Goal: Transaction & Acquisition: Purchase product/service

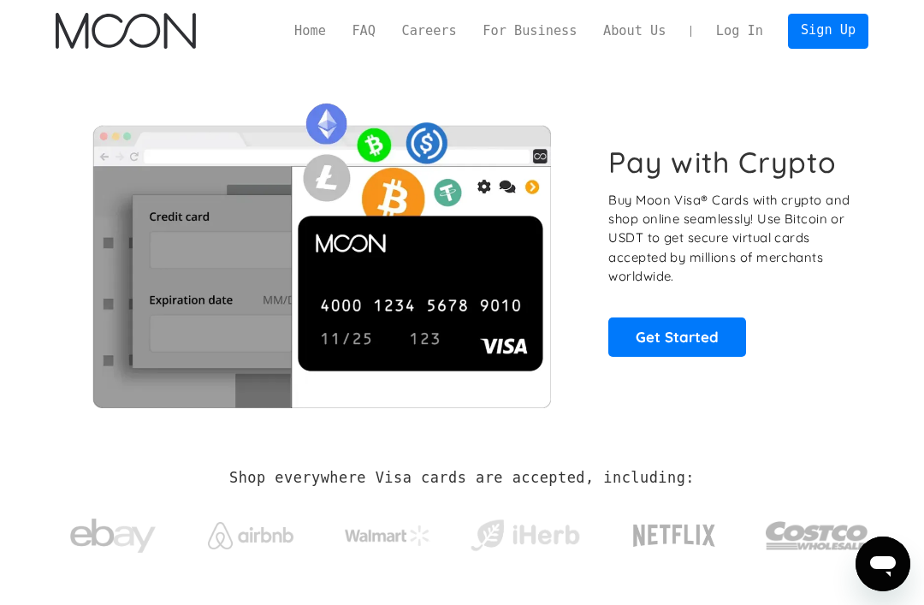
click at [692, 336] on link "Get Started" at bounding box center [676, 336] width 137 height 39
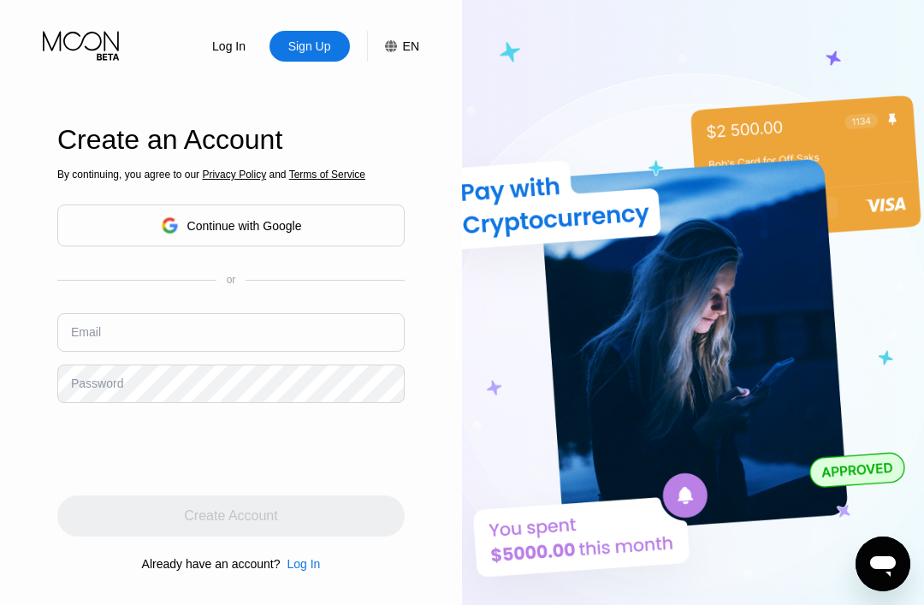
click at [346, 246] on div "Continue with Google" at bounding box center [230, 225] width 347 height 42
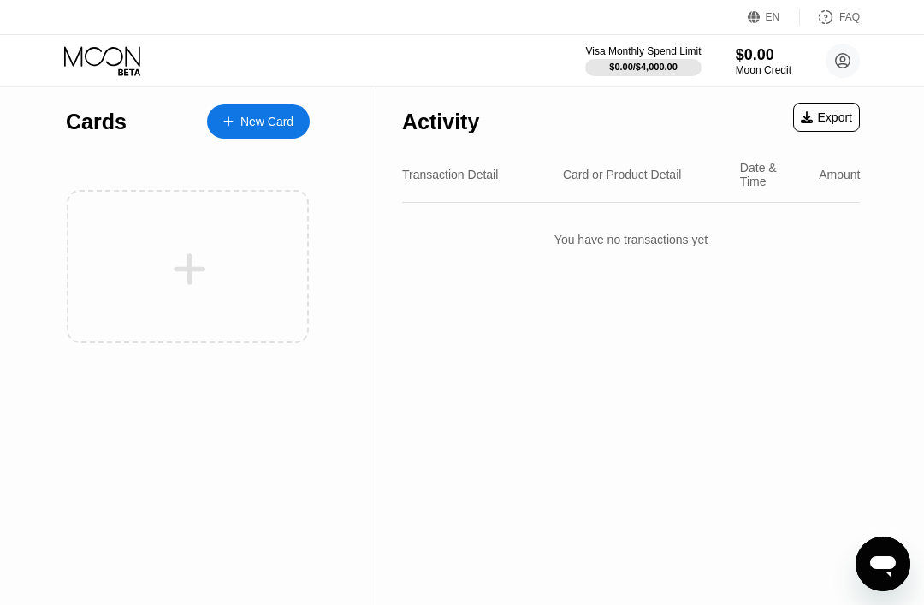
click at [254, 118] on div "New Card" at bounding box center [266, 122] width 53 height 15
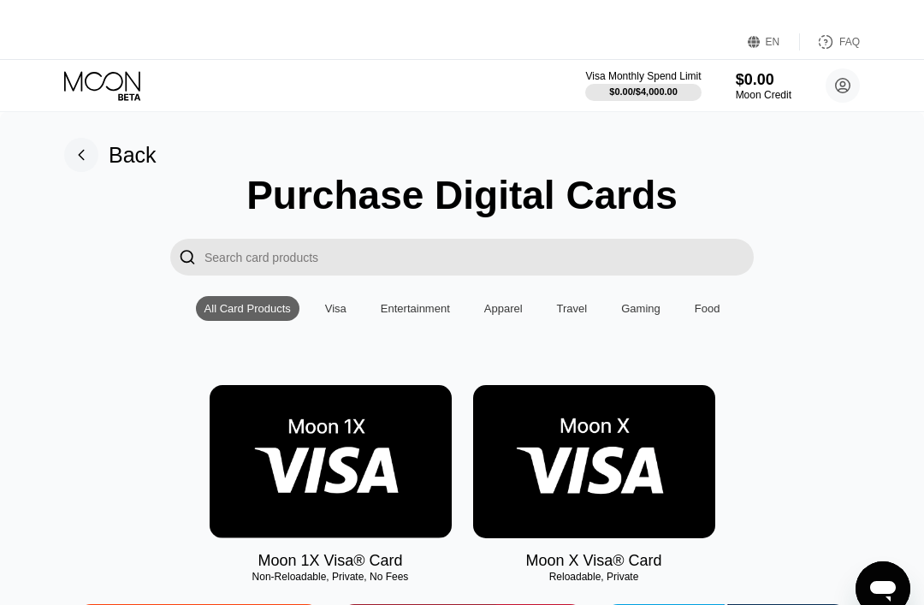
scroll to position [64, 0]
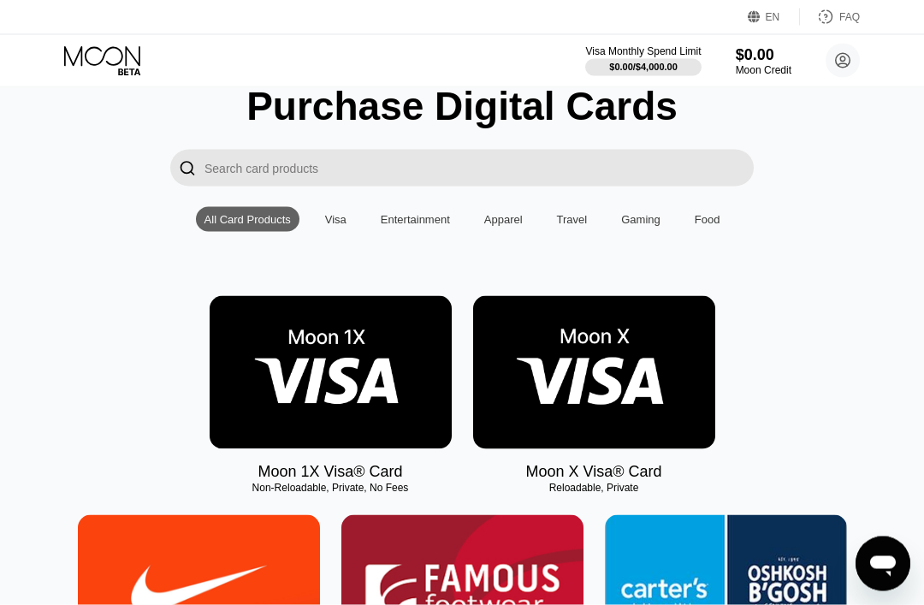
click at [661, 431] on img at bounding box center [594, 372] width 242 height 153
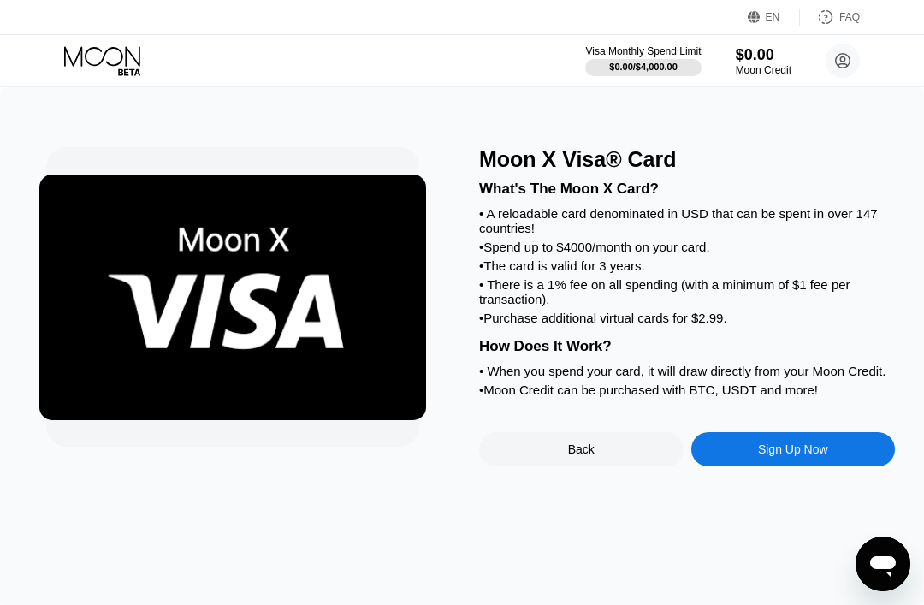
click at [788, 466] on div "Sign Up Now" at bounding box center [793, 449] width 204 height 34
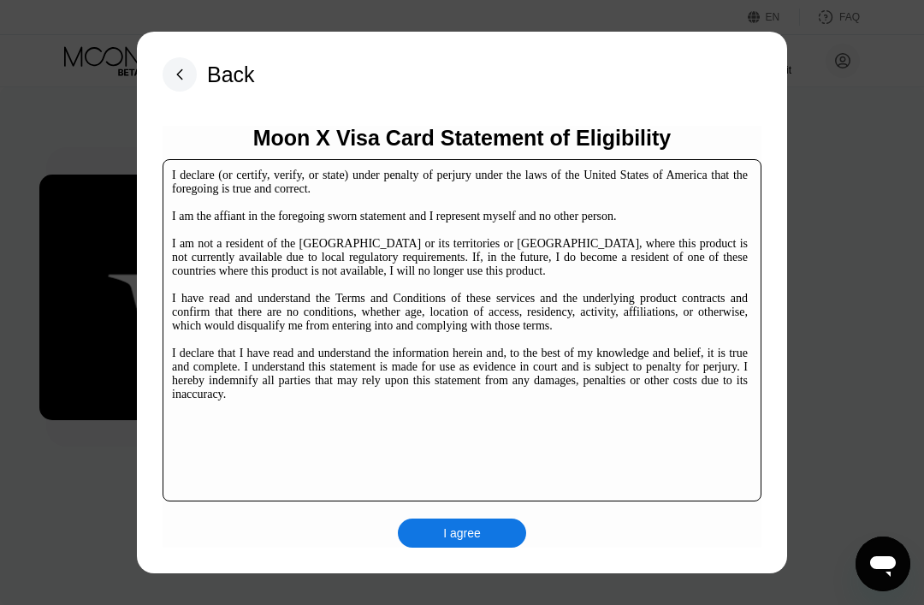
click at [494, 540] on div "I agree" at bounding box center [462, 532] width 128 height 29
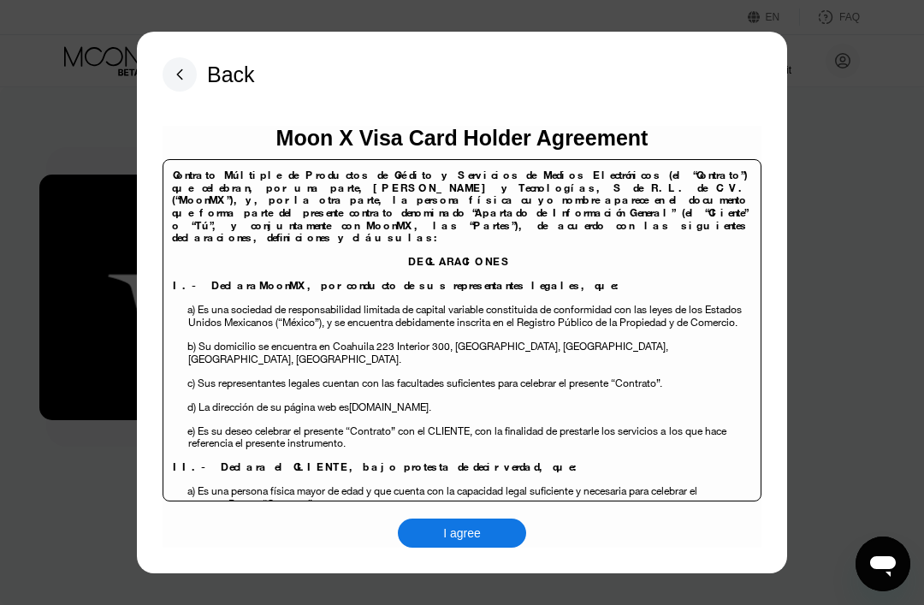
click at [488, 539] on div "I agree" at bounding box center [462, 532] width 128 height 29
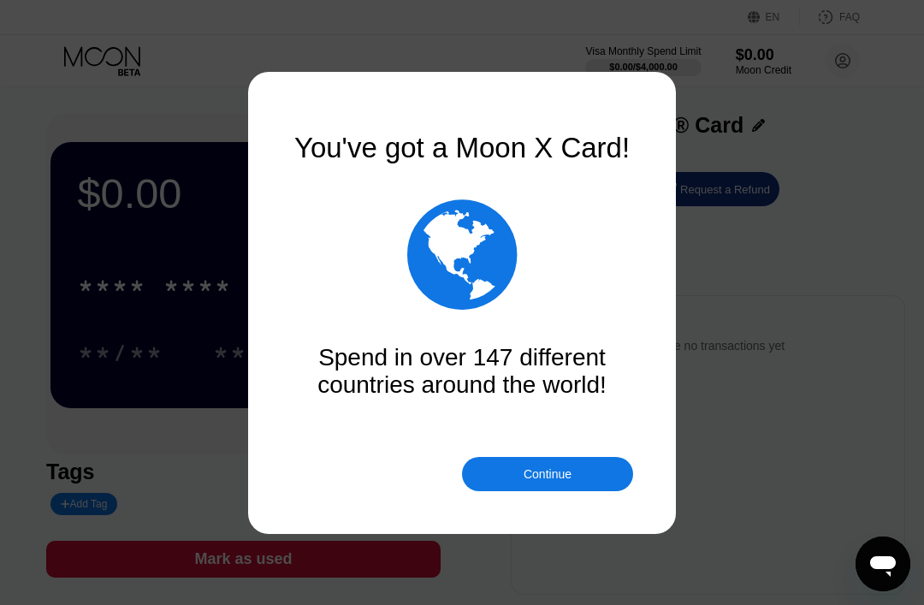
click at [590, 465] on div "Continue" at bounding box center [547, 474] width 171 height 34
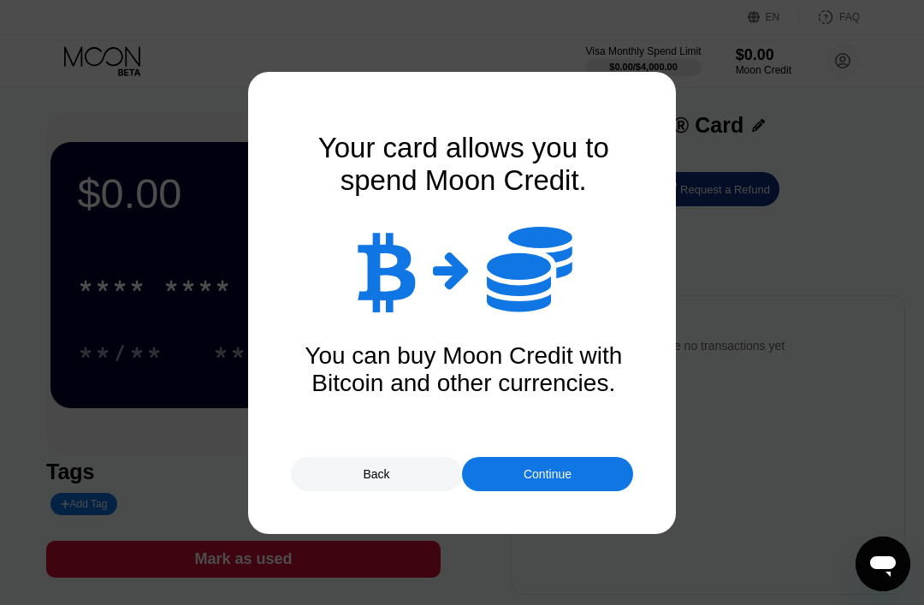
click at [584, 475] on div "Continue" at bounding box center [547, 474] width 171 height 34
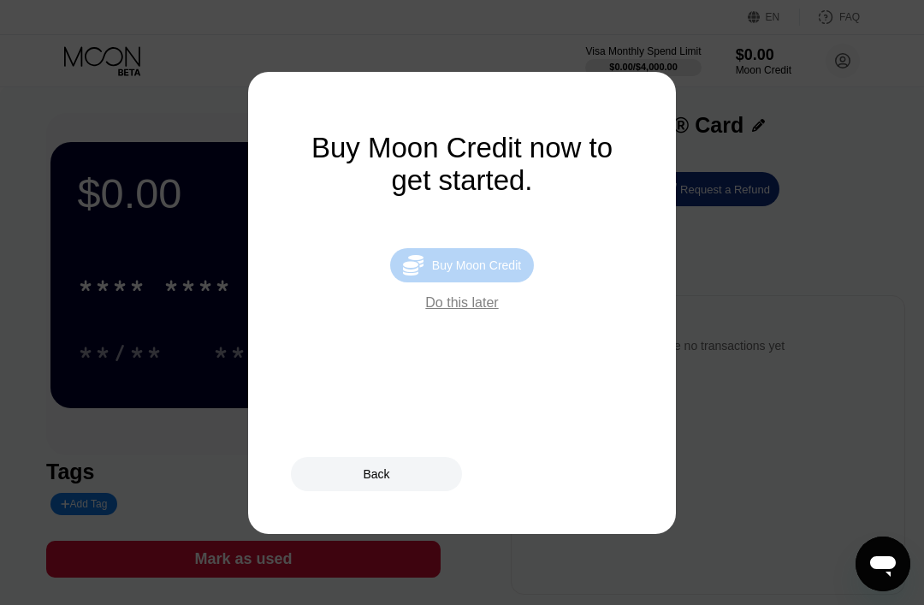
click at [486, 272] on div "Buy Moon Credit" at bounding box center [476, 265] width 89 height 14
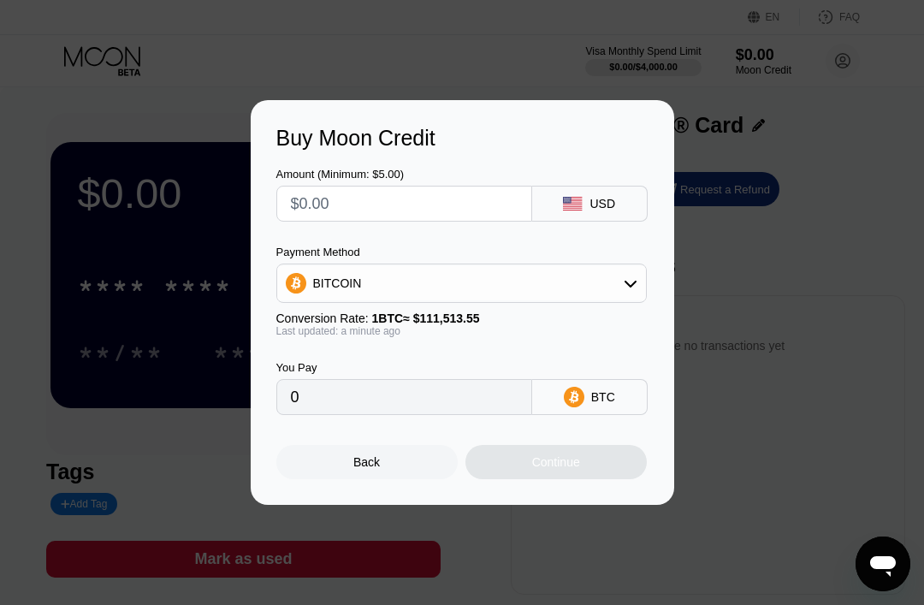
scroll to position [11, 0]
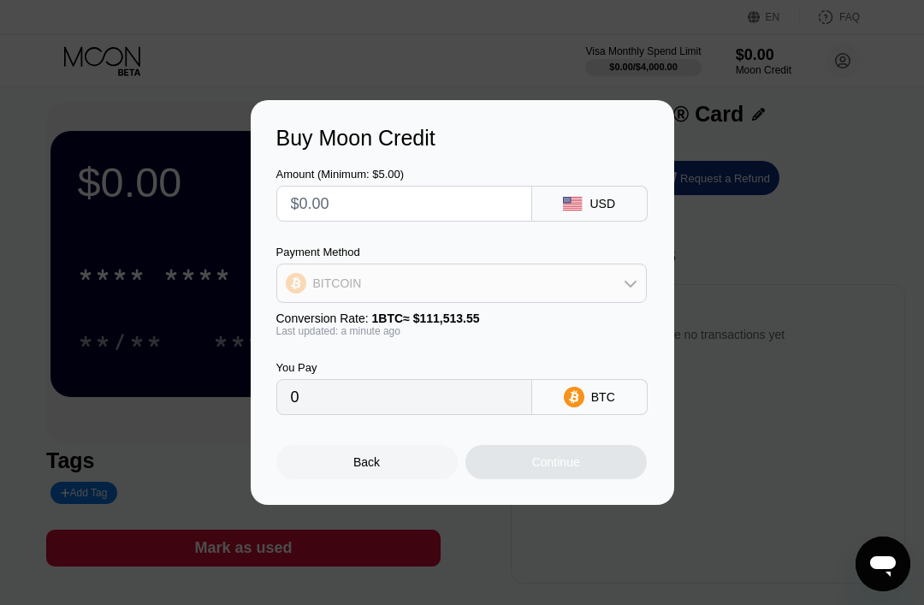
click at [631, 296] on div "BITCOIN" at bounding box center [461, 283] width 369 height 34
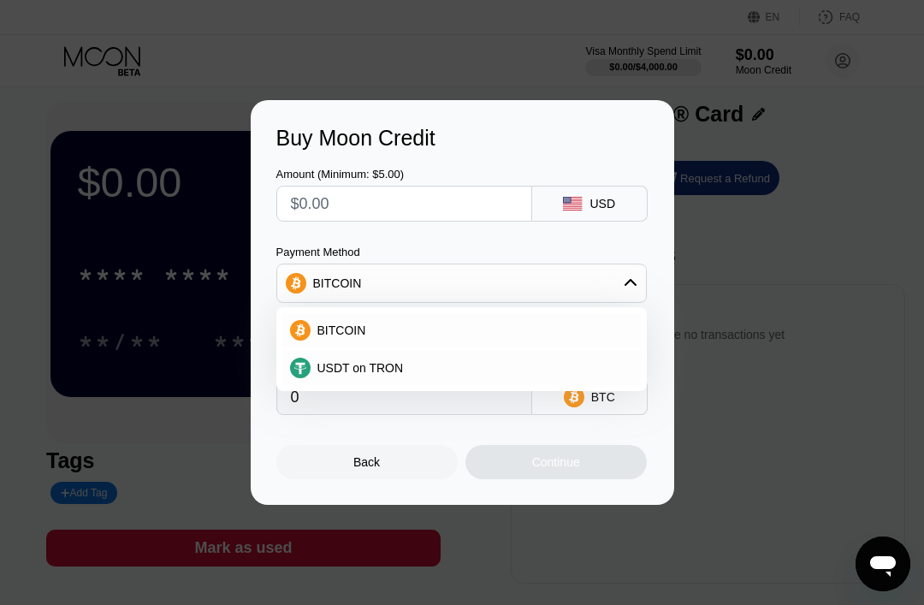
click at [643, 280] on div "BITCOIN" at bounding box center [461, 283] width 369 height 34
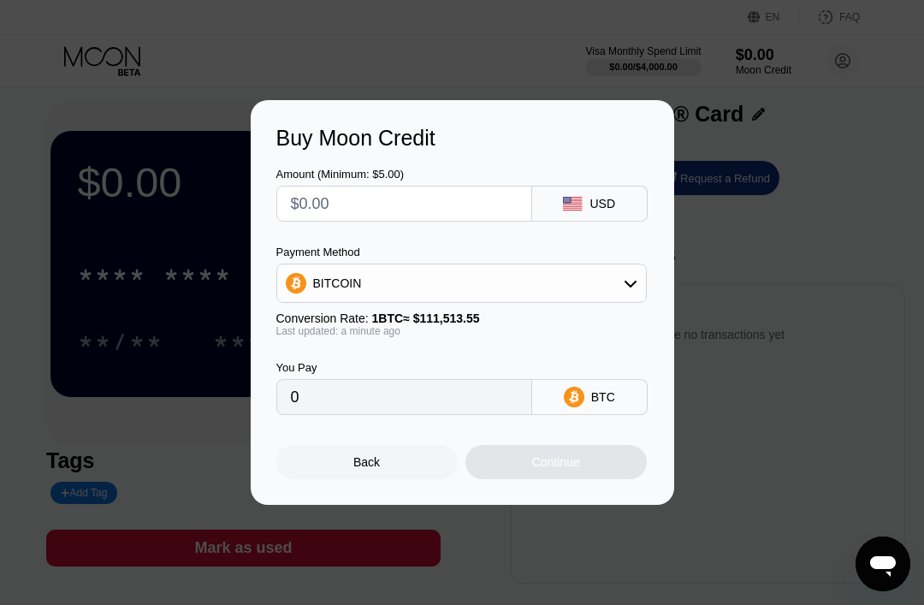
click at [506, 403] on input "0" at bounding box center [404, 397] width 227 height 34
click at [504, 216] on input "text" at bounding box center [404, 203] width 227 height 34
type input "$19"
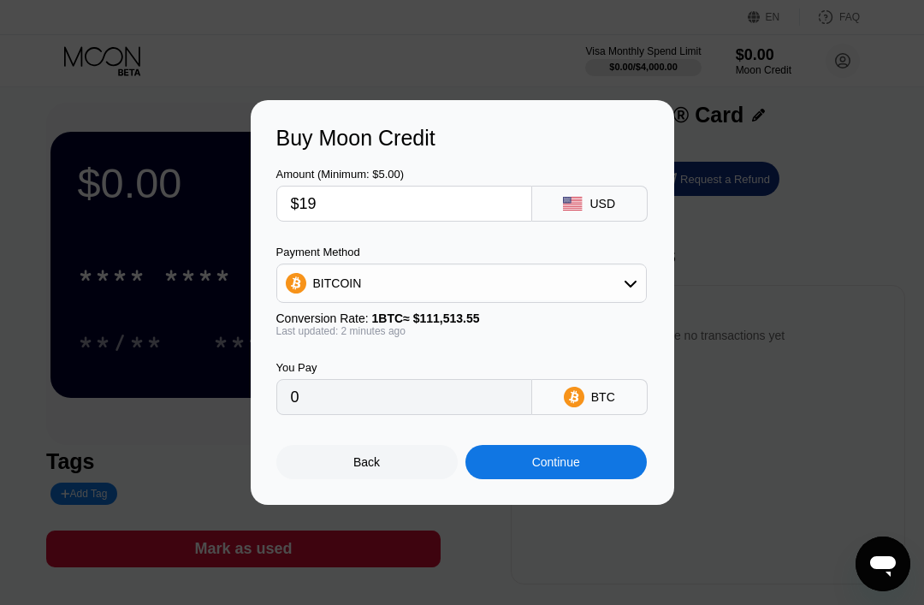
type input "0.00017039"
click at [593, 472] on div "Continue" at bounding box center [555, 462] width 181 height 34
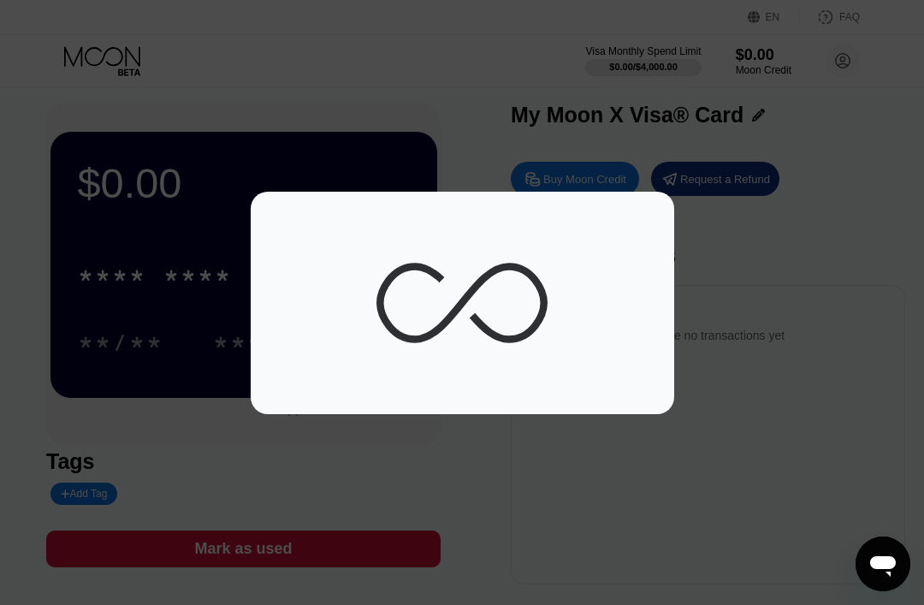
scroll to position [11, 0]
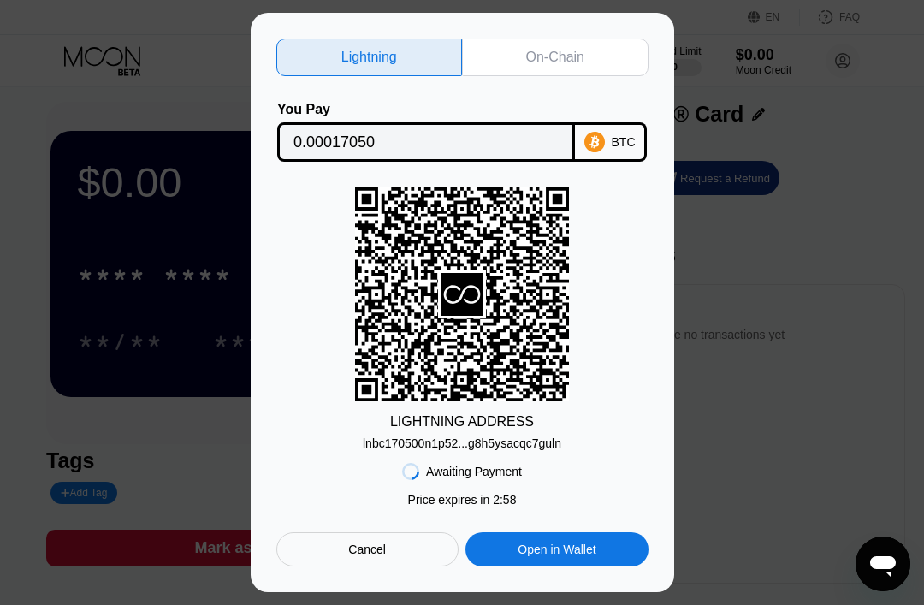
click at [383, 548] on div "Cancel" at bounding box center [367, 549] width 38 height 15
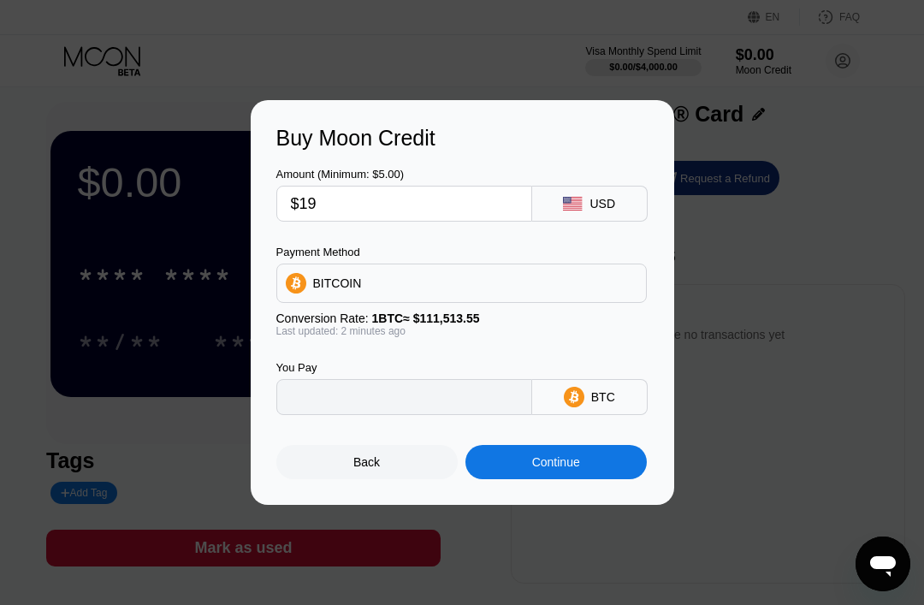
type input "0.00017039"
click at [386, 472] on div "Back" at bounding box center [366, 462] width 181 height 34
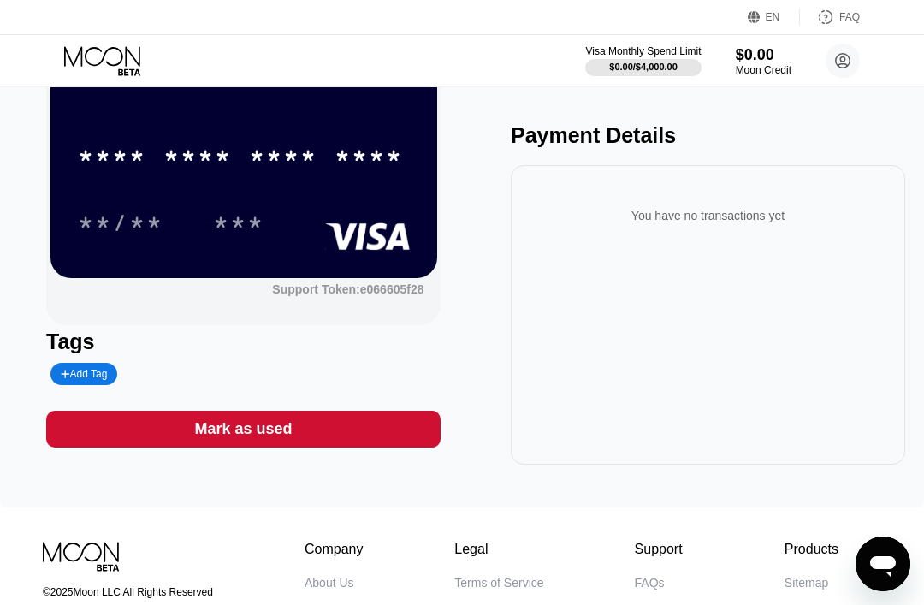
scroll to position [0, 0]
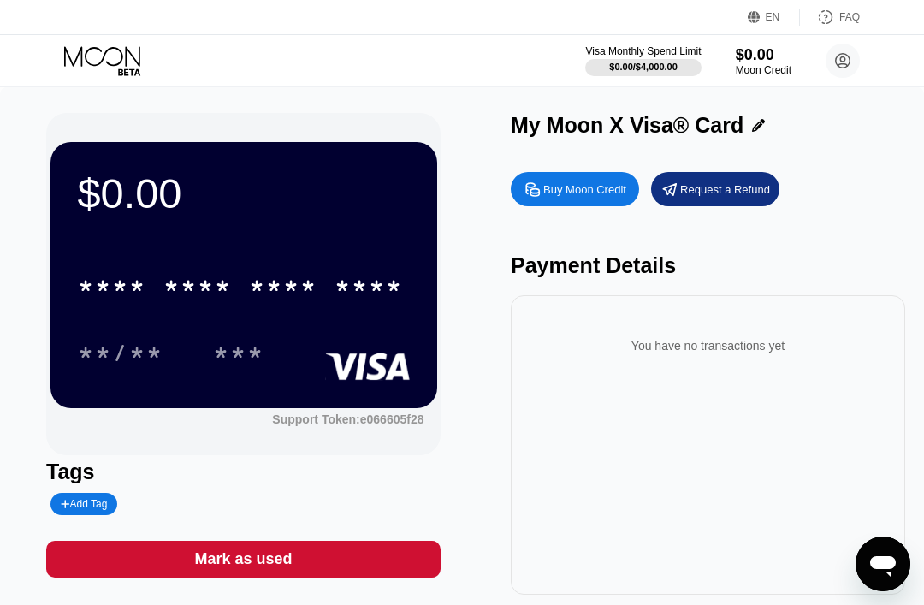
click at [243, 352] on div "***" at bounding box center [238, 354] width 51 height 27
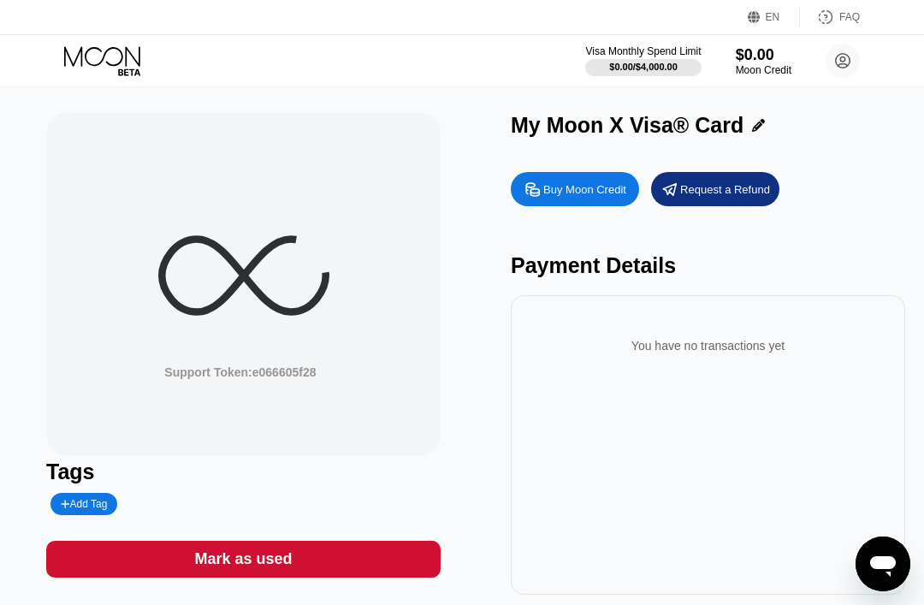
click at [305, 281] on icon at bounding box center [243, 275] width 171 height 171
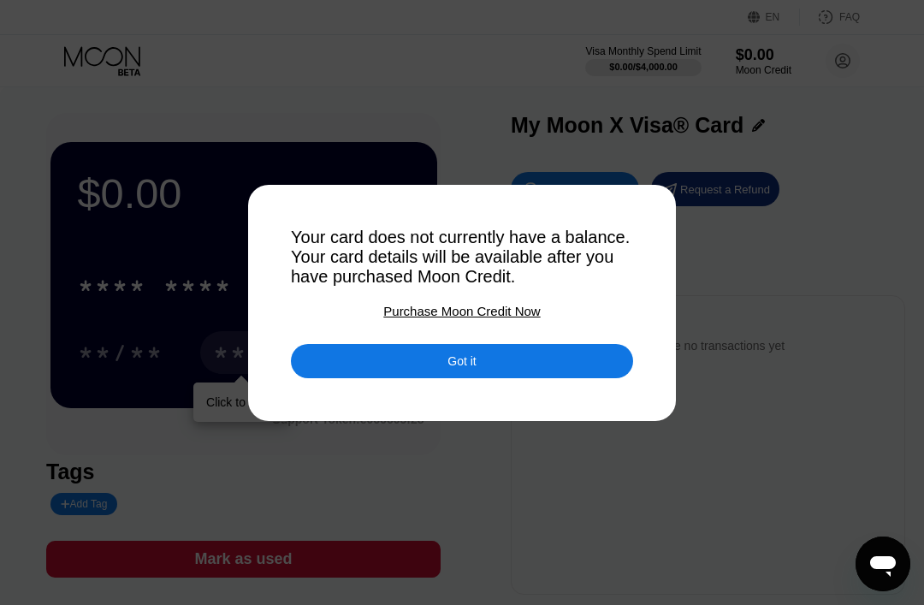
click at [501, 372] on div "Got it" at bounding box center [462, 361] width 342 height 34
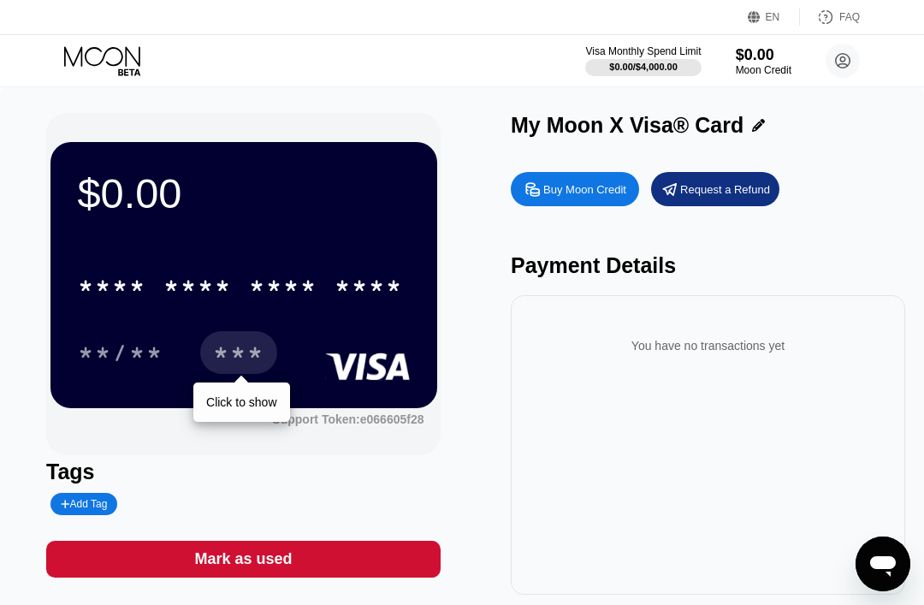
click at [121, 75] on icon at bounding box center [104, 61] width 80 height 30
